Goal: Information Seeking & Learning: Learn about a topic

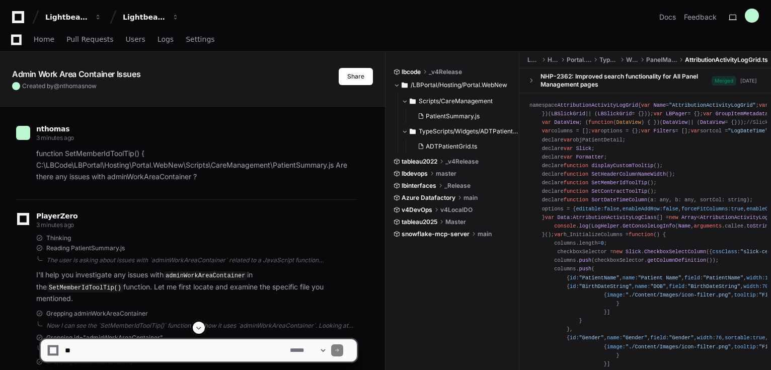
scroll to position [2220, 0]
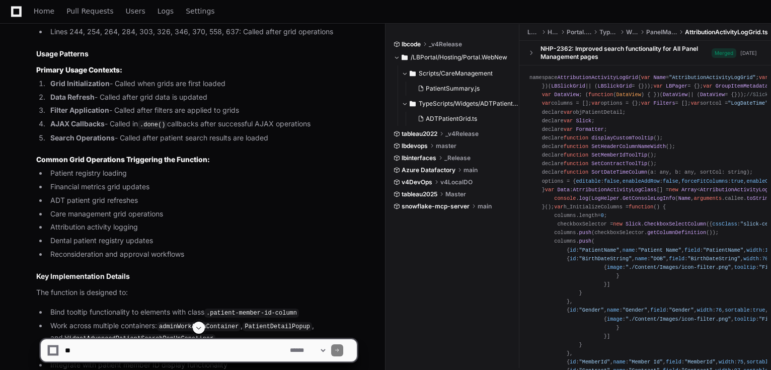
click at [230, 75] on h3 "Primary Usage Contexts:" at bounding box center [196, 70] width 320 height 10
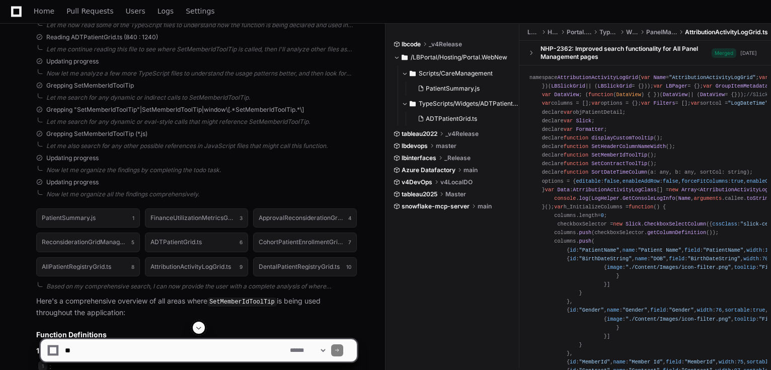
scroll to position [1334, 0]
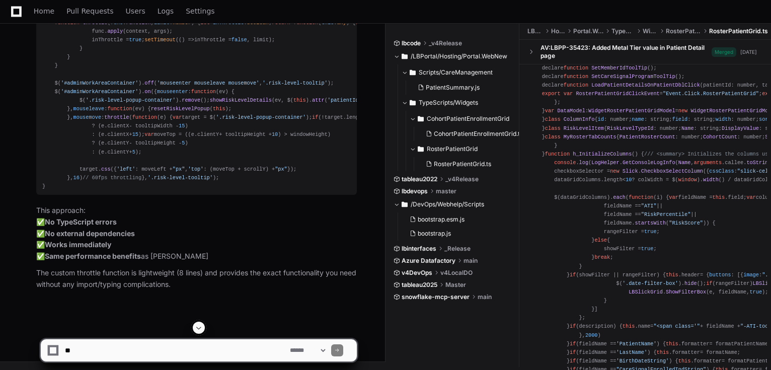
scroll to position [10745, 0]
click at [199, 336] on app-app-chat-input "**********" at bounding box center [198, 341] width 317 height 40
click at [201, 349] on textarea at bounding box center [175, 350] width 225 height 22
paste textarea "**********"
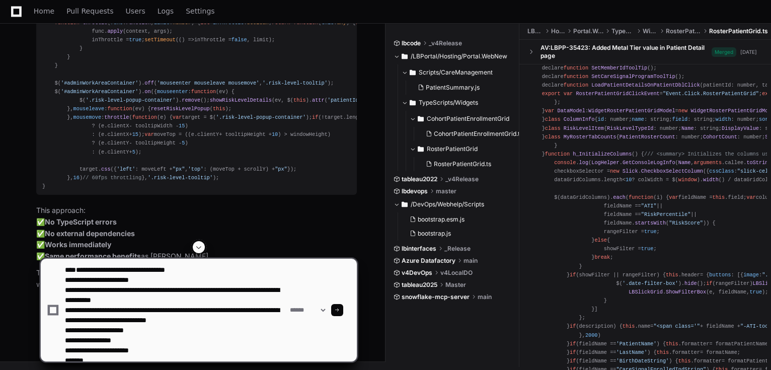
scroll to position [23, 0]
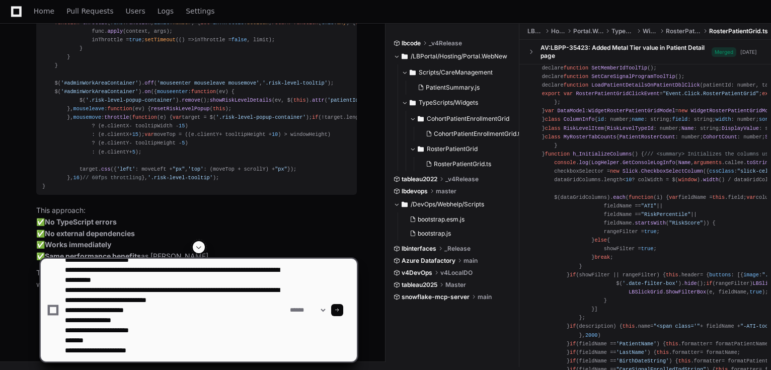
type textarea "**********"
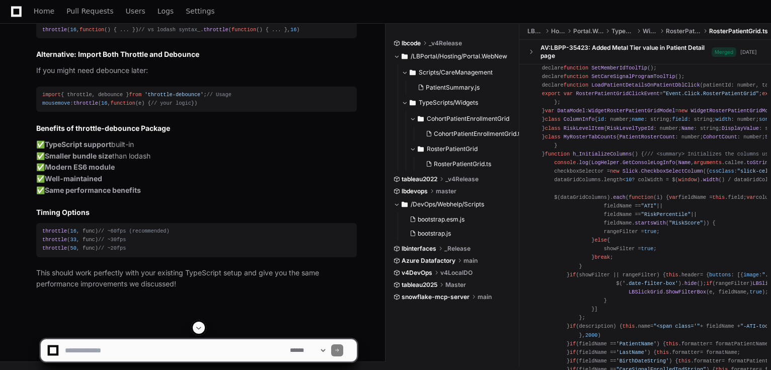
scroll to position [11599, 0]
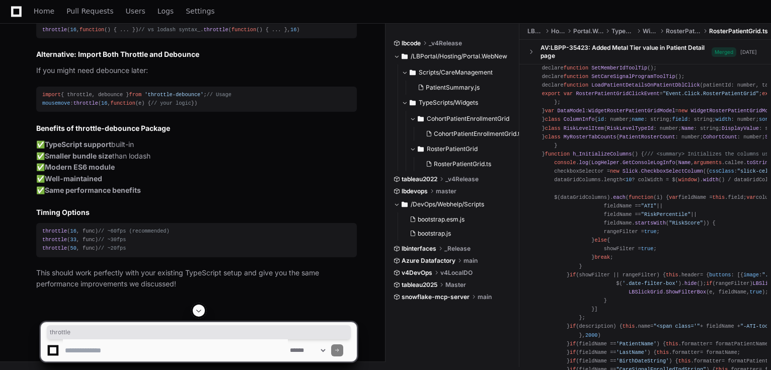
copy div "throttle"
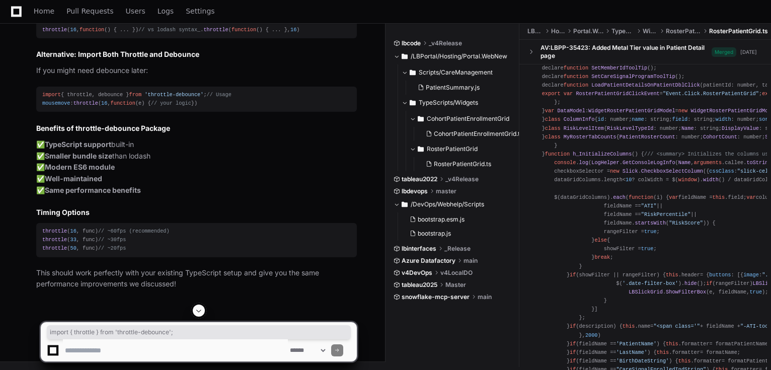
copy div "import { throttle } from 'throttle-debounce' ;"
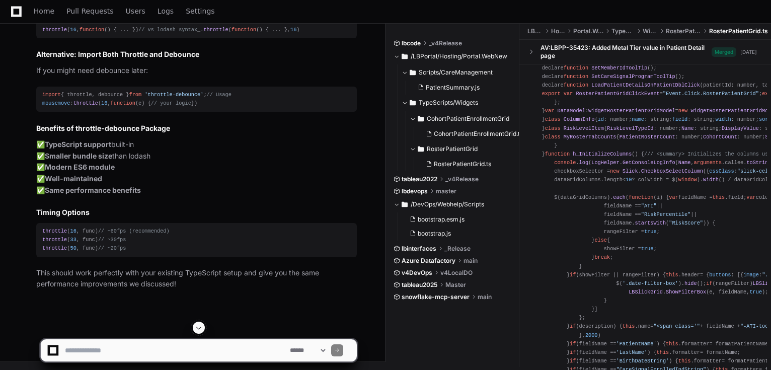
scroll to position [11397, 0]
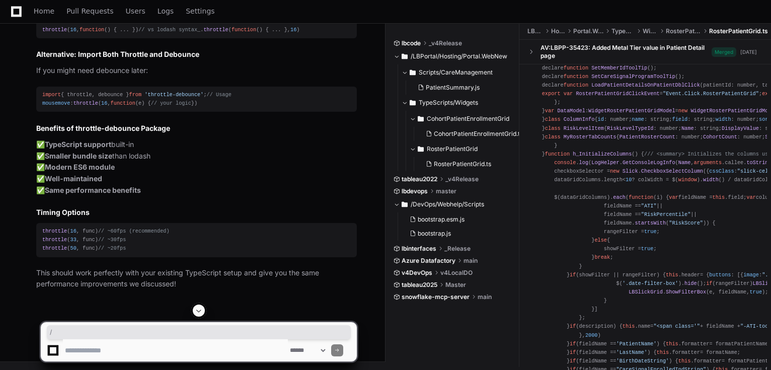
copy code ""node_modules/throttle-debounce": {"
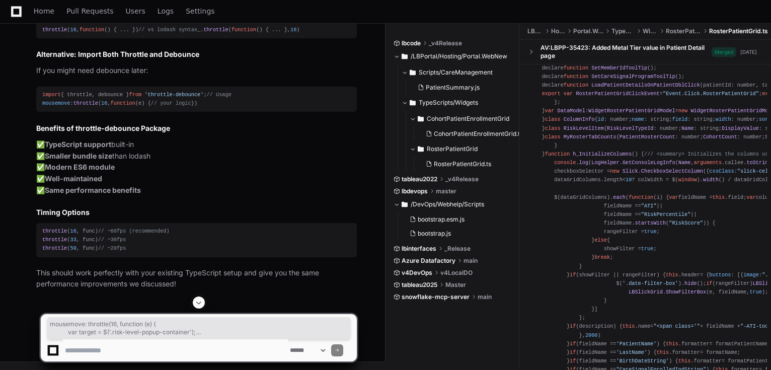
scroll to position [11760, 0]
drag, startPoint x: 62, startPoint y: 172, endPoint x: 155, endPoint y: 240, distance: 114.8
copy div "mousemove : throttle ( 16 , function ( e ) { var target = $( '.risk-level-popup…"
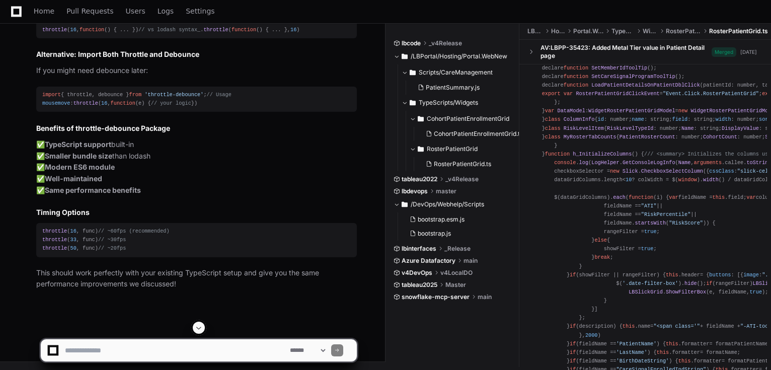
click at [226, 355] on textarea at bounding box center [175, 350] width 225 height 22
type textarea "*"
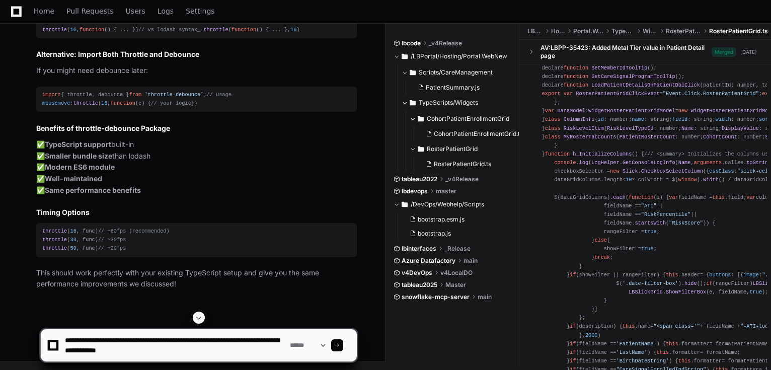
type textarea "**********"
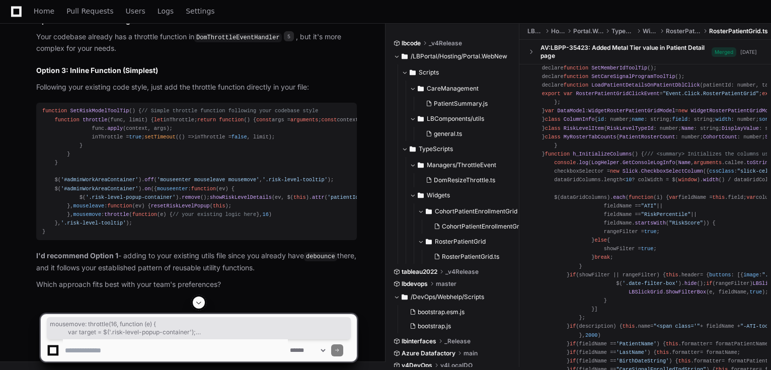
scroll to position [11774, 0]
drag, startPoint x: 42, startPoint y: 118, endPoint x: 91, endPoint y: 224, distance: 116.2
drag, startPoint x: 84, startPoint y: 112, endPoint x: 89, endPoint y: 94, distance: 19.3
copy div "mousemove : throttle ( 16 , function ( e ) { var target = $( '.risk-level-popup…"
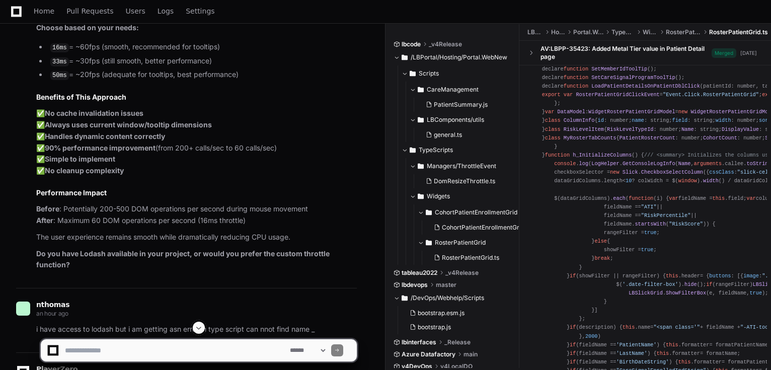
scroll to position [7950, 0]
